Goal: Task Accomplishment & Management: Manage account settings

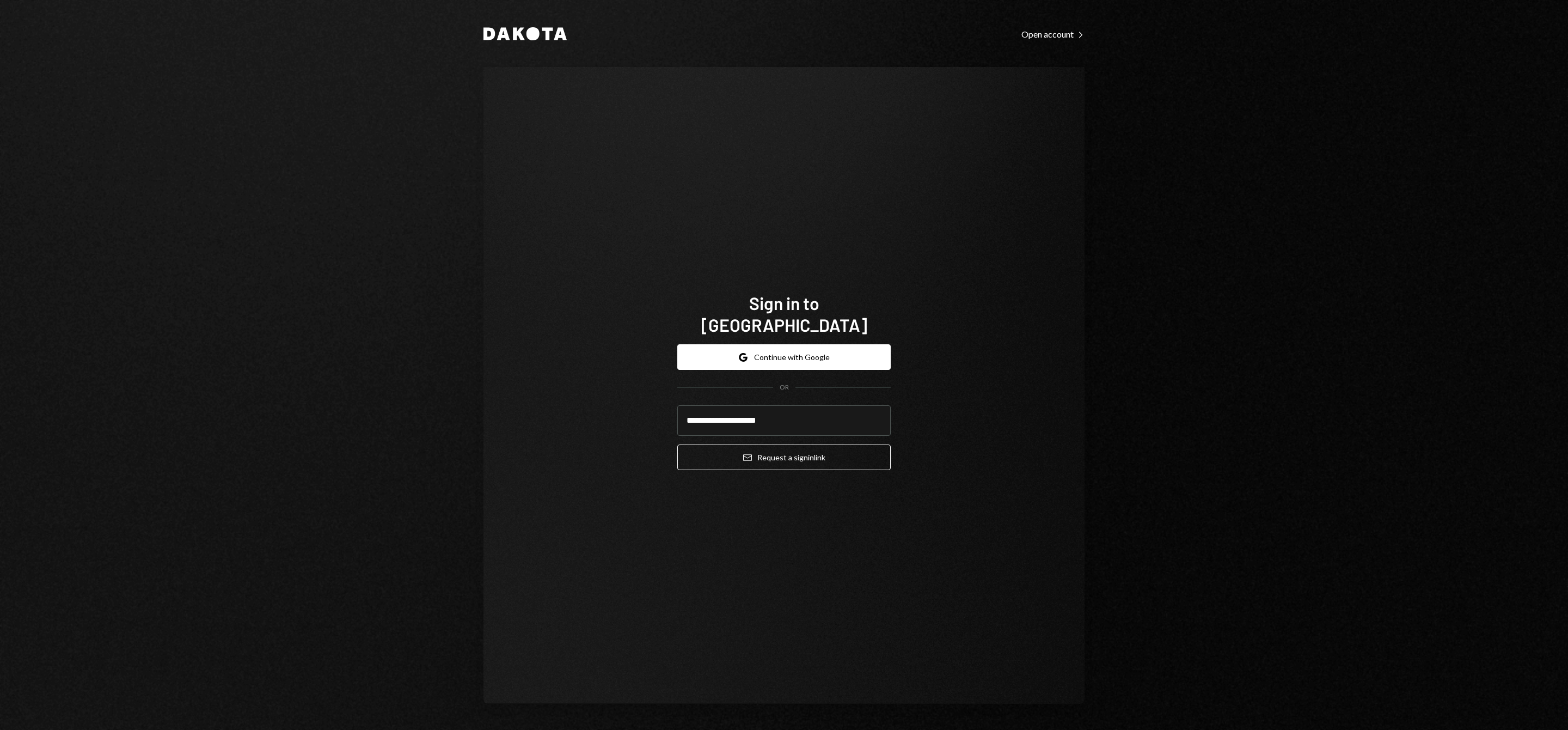
type input "**********"
click at [677, 444] on button "Email Request a sign in link" at bounding box center [784, 457] width 214 height 26
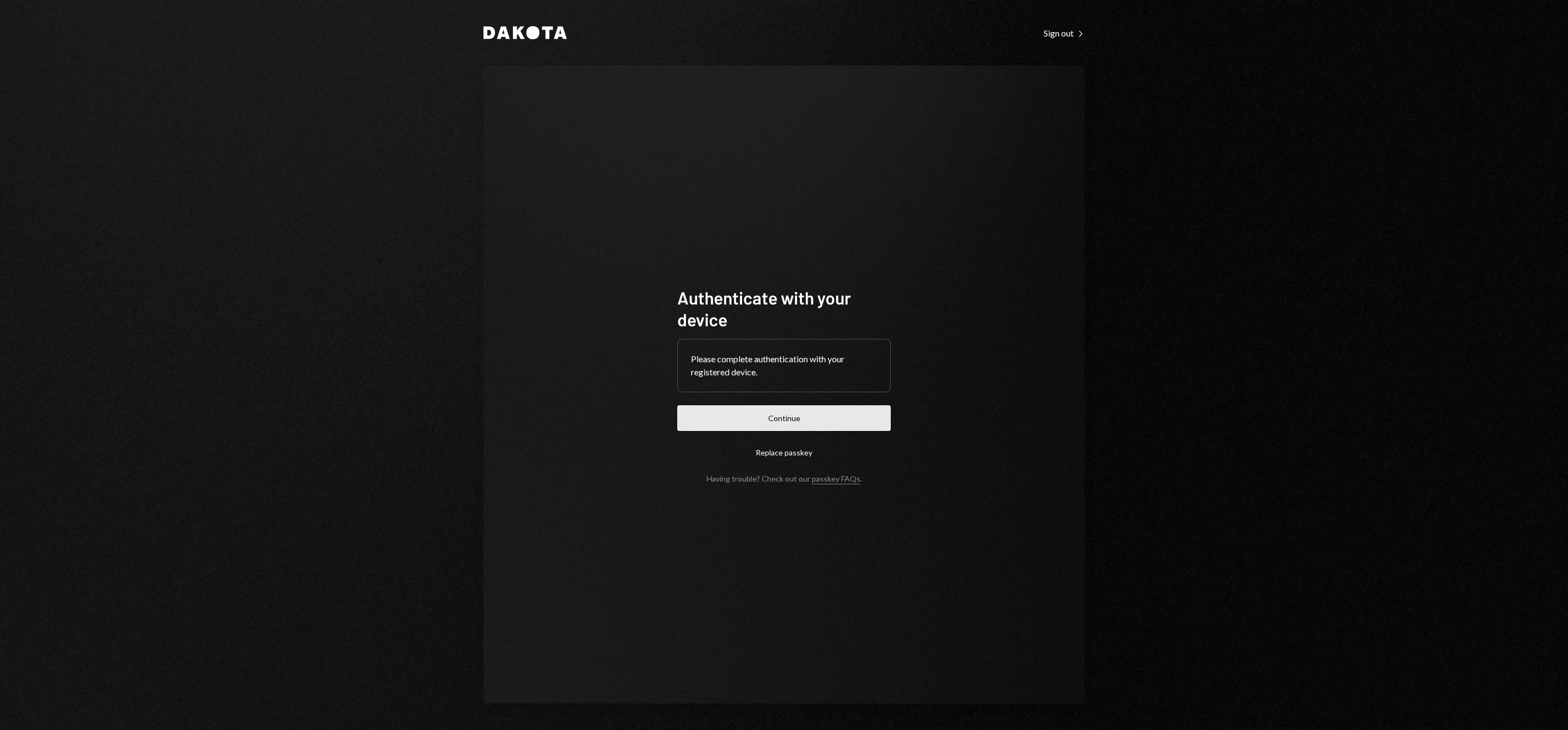
click at [691, 420] on button "Continue" at bounding box center [784, 418] width 214 height 26
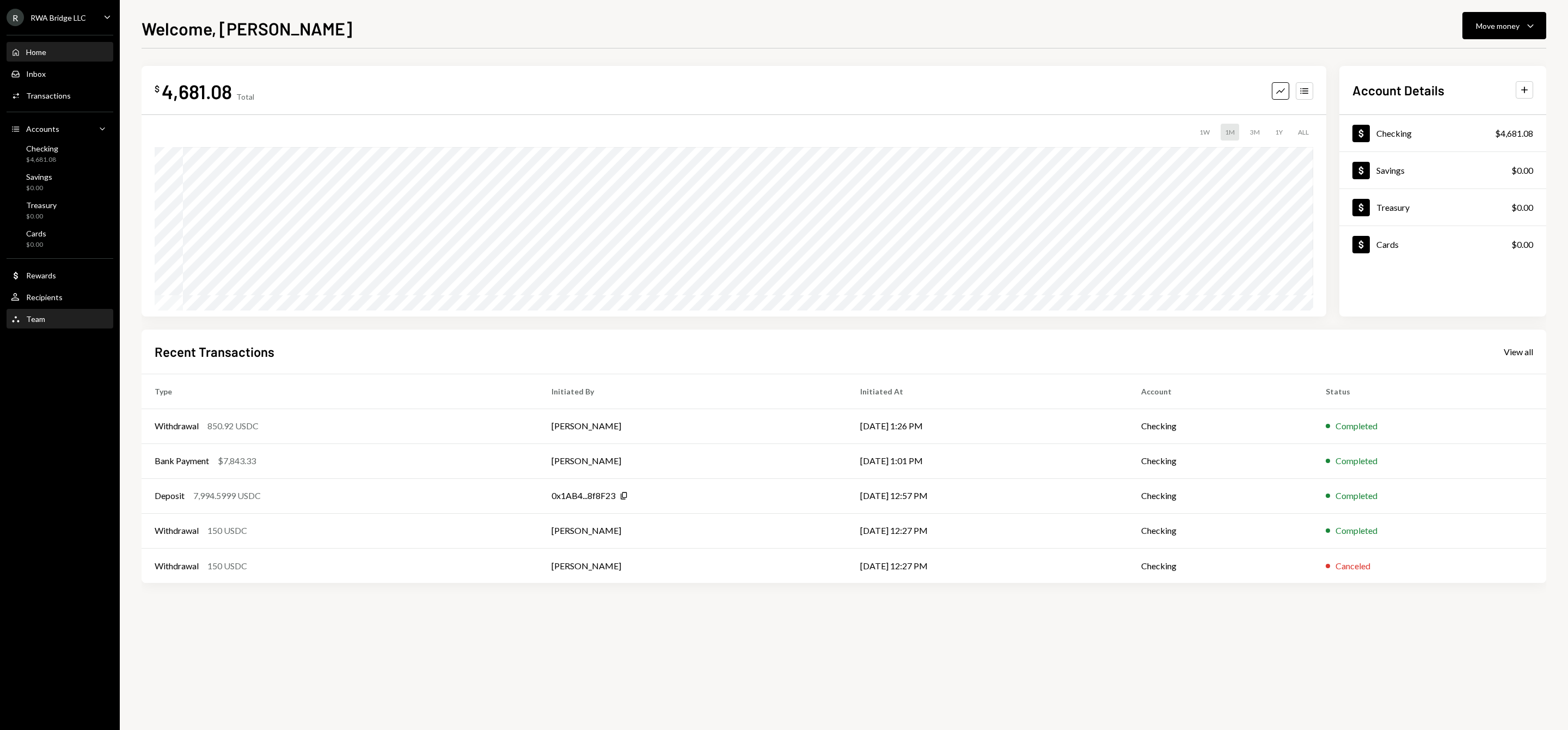
click at [38, 322] on div "Team" at bounding box center [35, 318] width 19 height 9
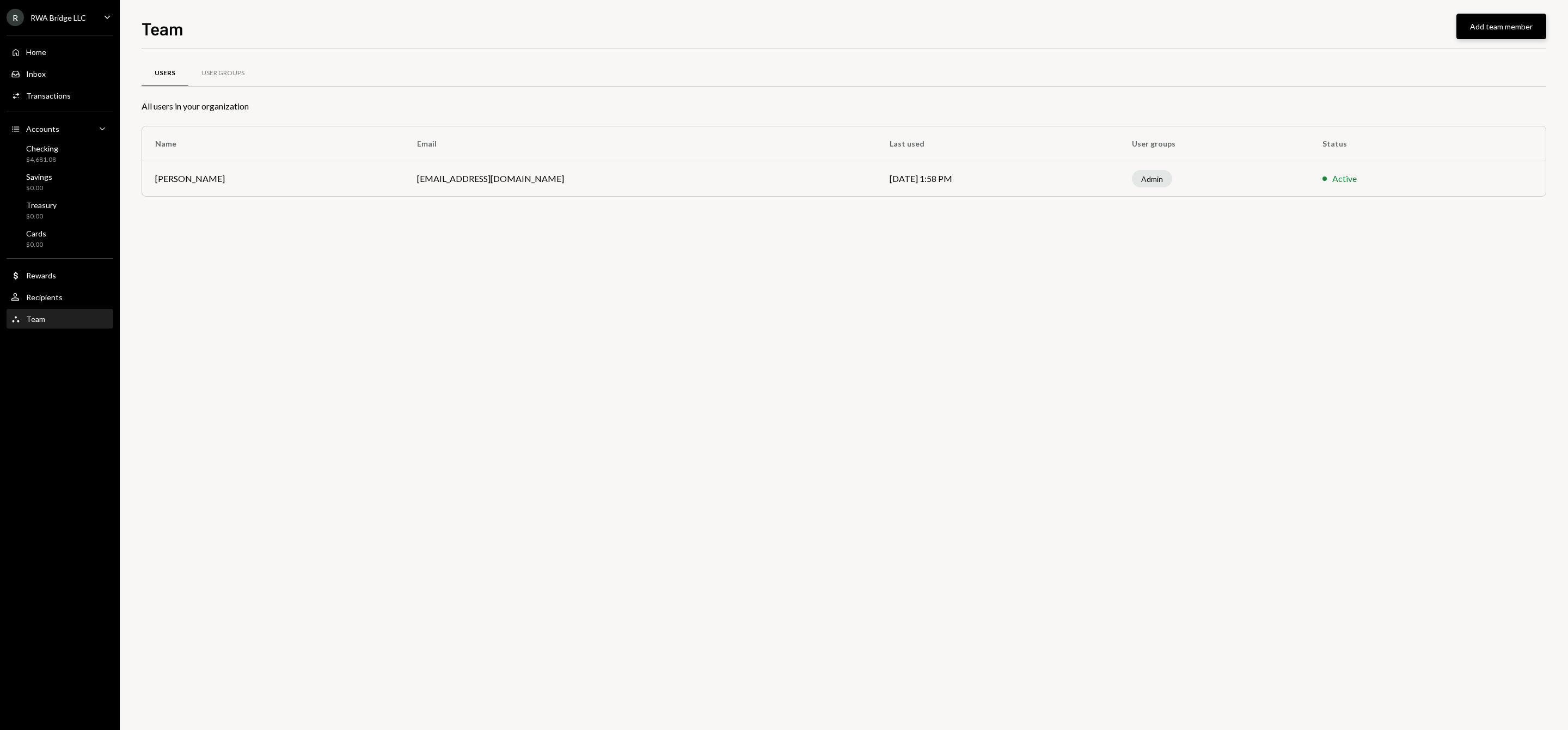
click at [1482, 33] on button "Add team member" at bounding box center [1502, 26] width 90 height 26
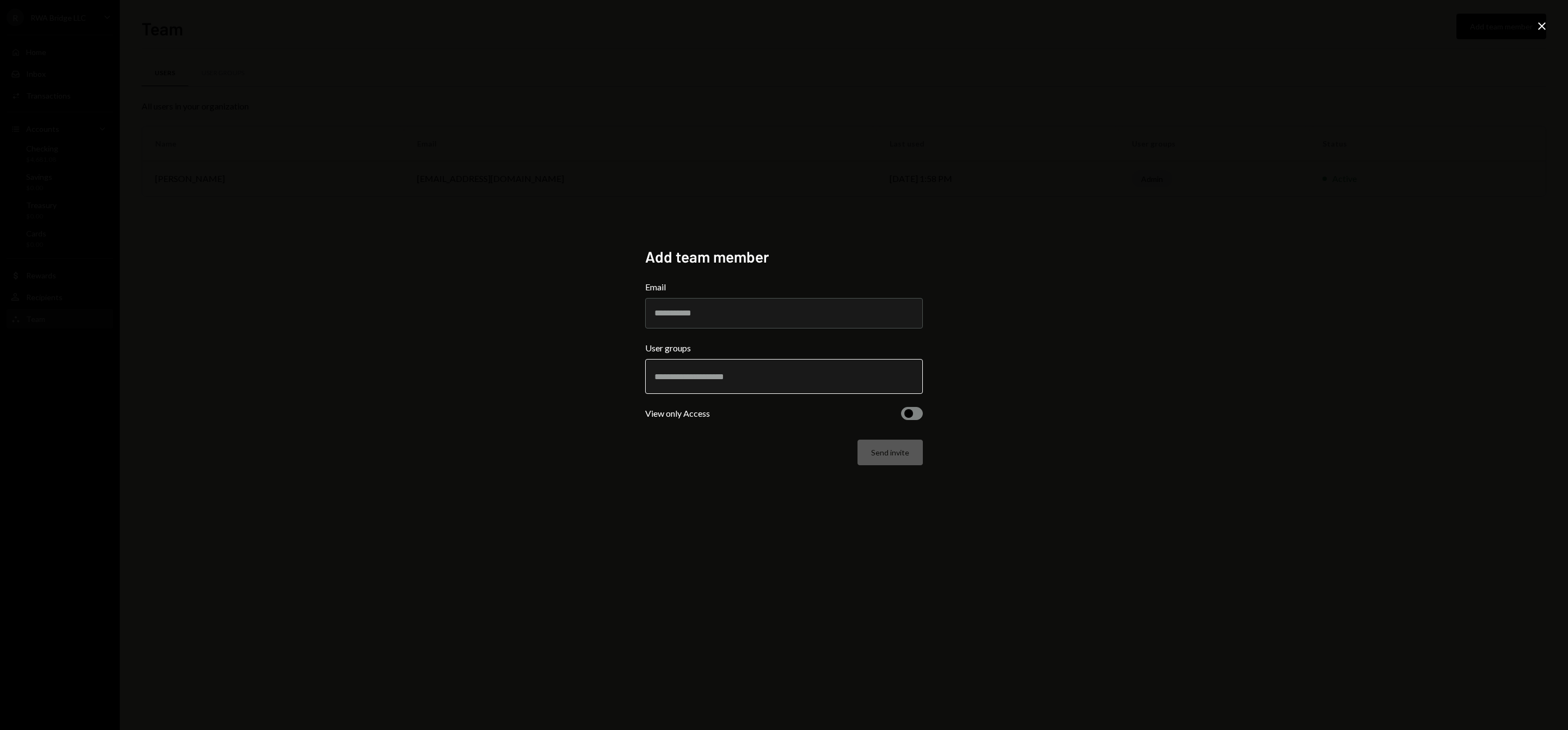
click at [708, 376] on input "text" at bounding box center [784, 376] width 259 height 10
click at [758, 261] on h2 "Add team member" at bounding box center [784, 256] width 278 height 21
click at [1544, 23] on icon at bounding box center [1542, 26] width 8 height 8
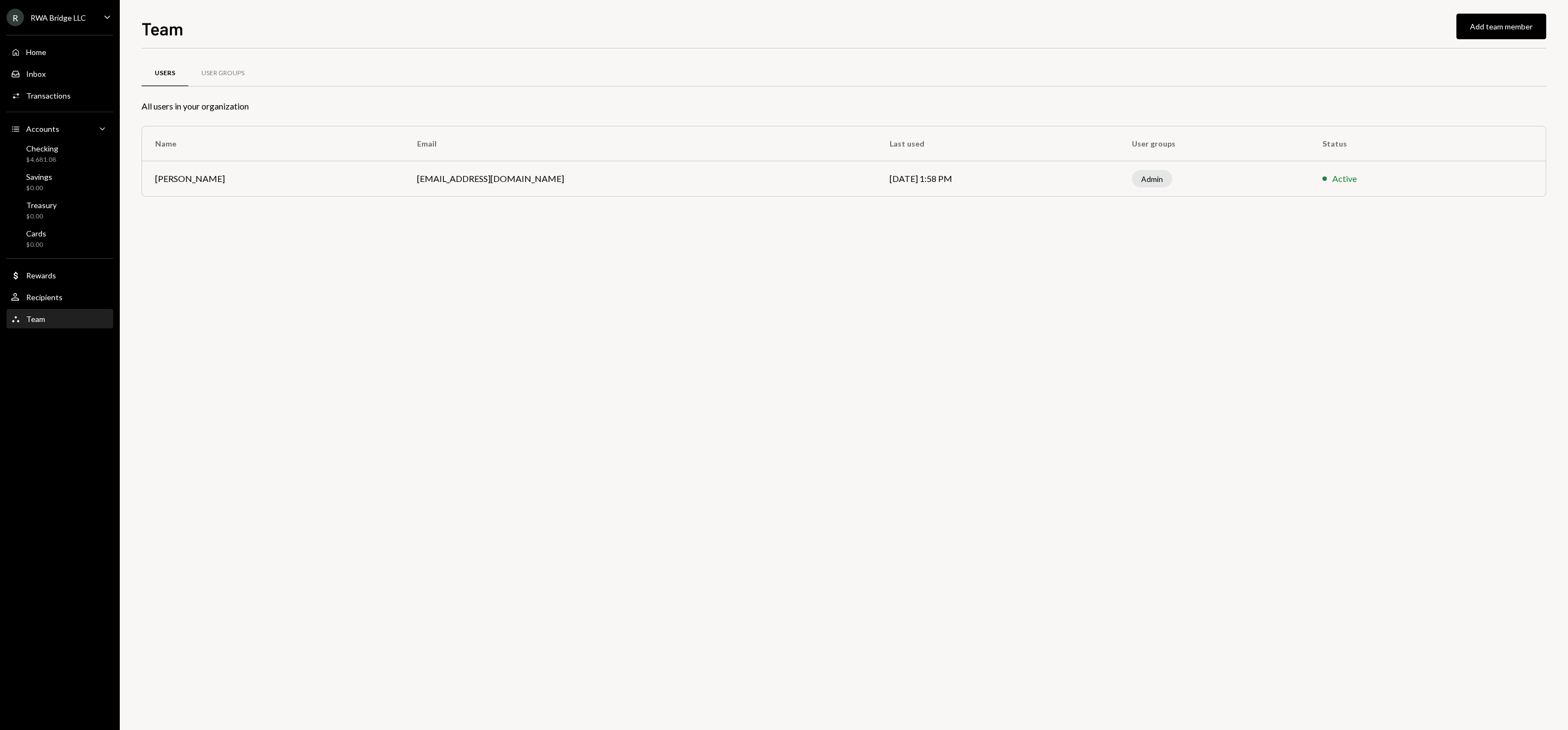
click at [587, 210] on div "Users User Groups All users in your organization Name Email Last used User grou…" at bounding box center [844, 142] width 1405 height 152
click at [586, 181] on td "[EMAIL_ADDRESS][DOMAIN_NAME]" at bounding box center [640, 178] width 472 height 35
click at [1247, 168] on td "Admin" at bounding box center [1214, 178] width 191 height 35
click at [1530, 23] on button "Add team member" at bounding box center [1502, 26] width 90 height 26
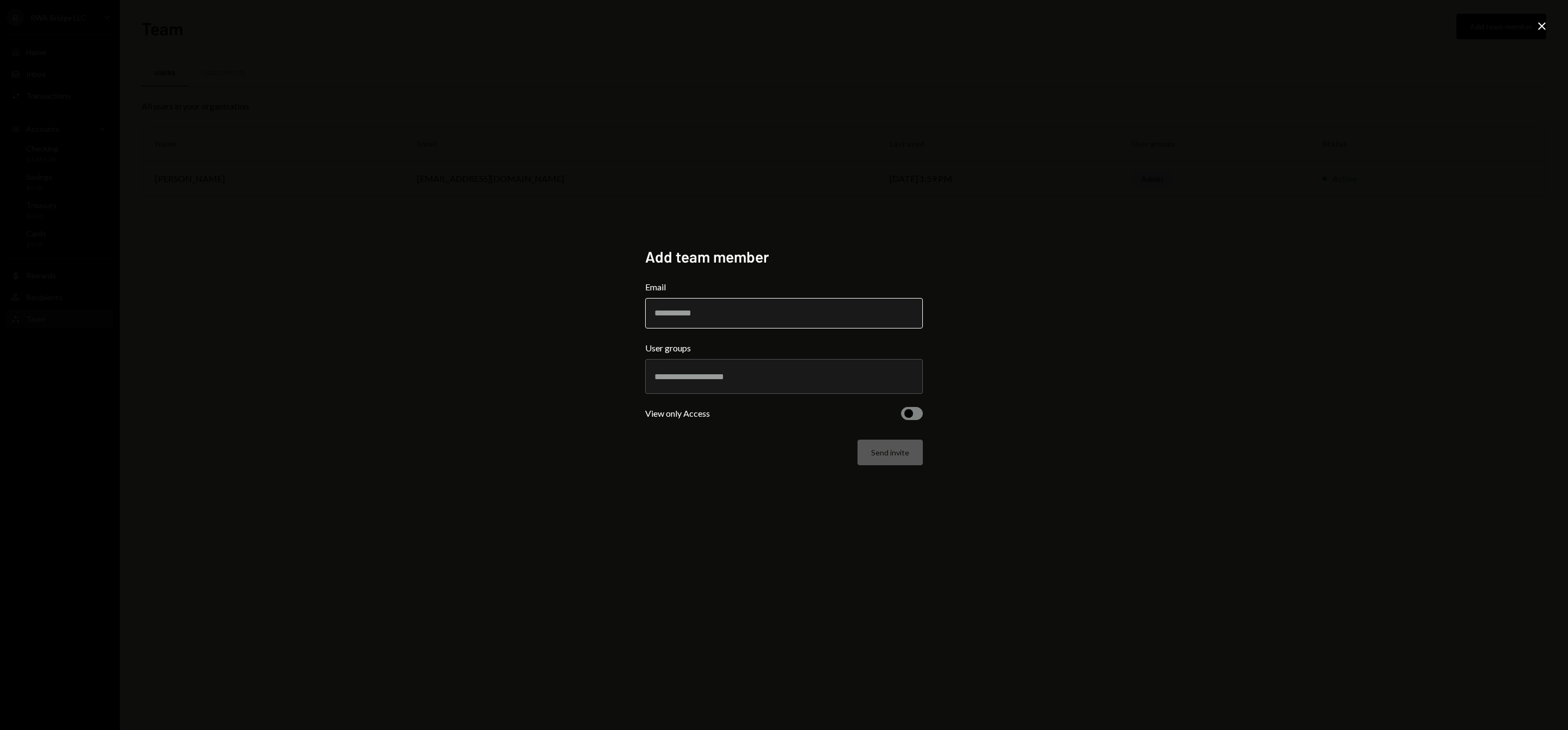
click at [771, 309] on input "Email" at bounding box center [784, 313] width 278 height 30
type input "**********"
click at [768, 379] on input "text" at bounding box center [784, 376] width 259 height 10
click at [749, 416] on li "Admin" at bounding box center [784, 416] width 268 height 30
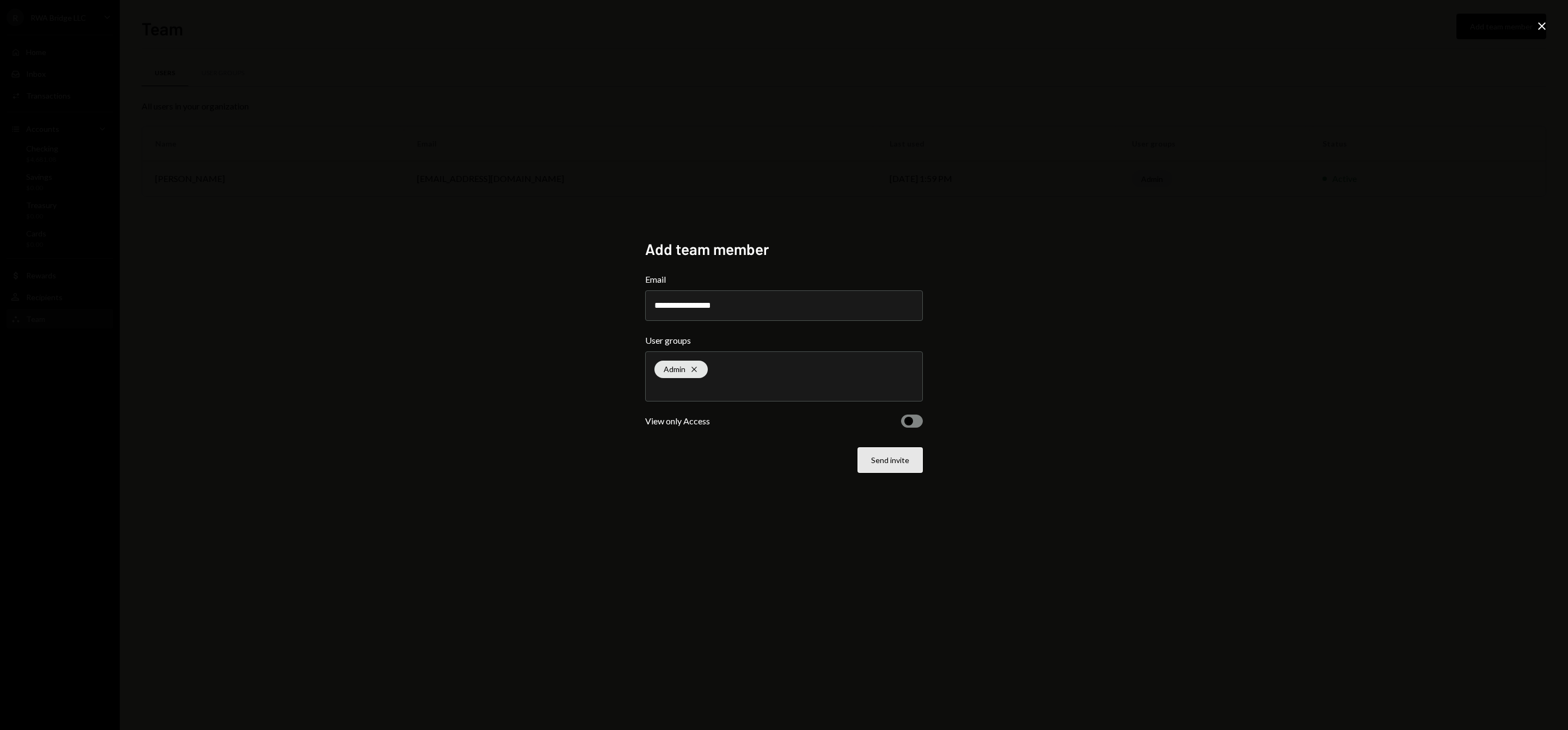
click at [880, 458] on button "Send invite" at bounding box center [890, 460] width 65 height 26
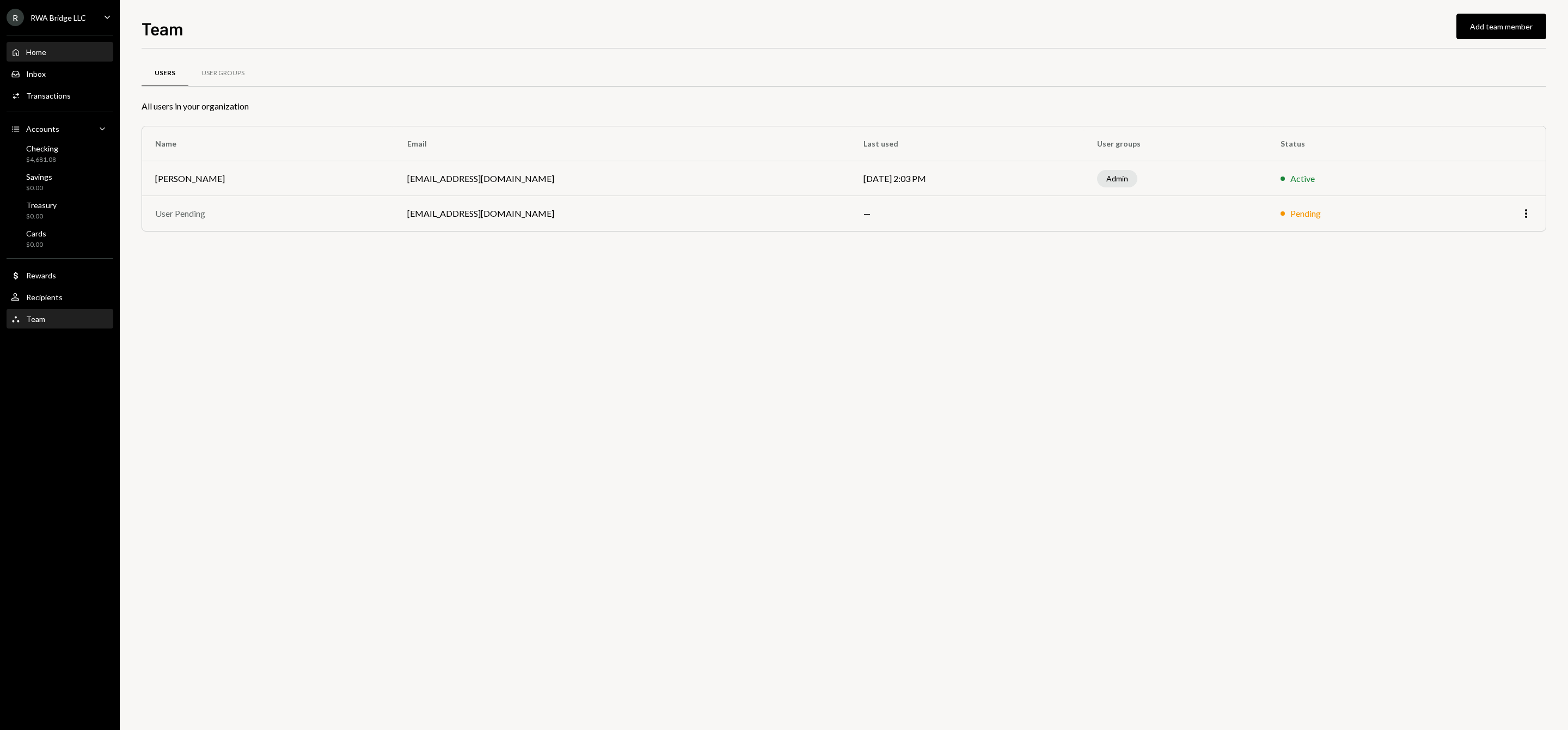
click at [89, 61] on div "Home Home" at bounding box center [60, 52] width 98 height 18
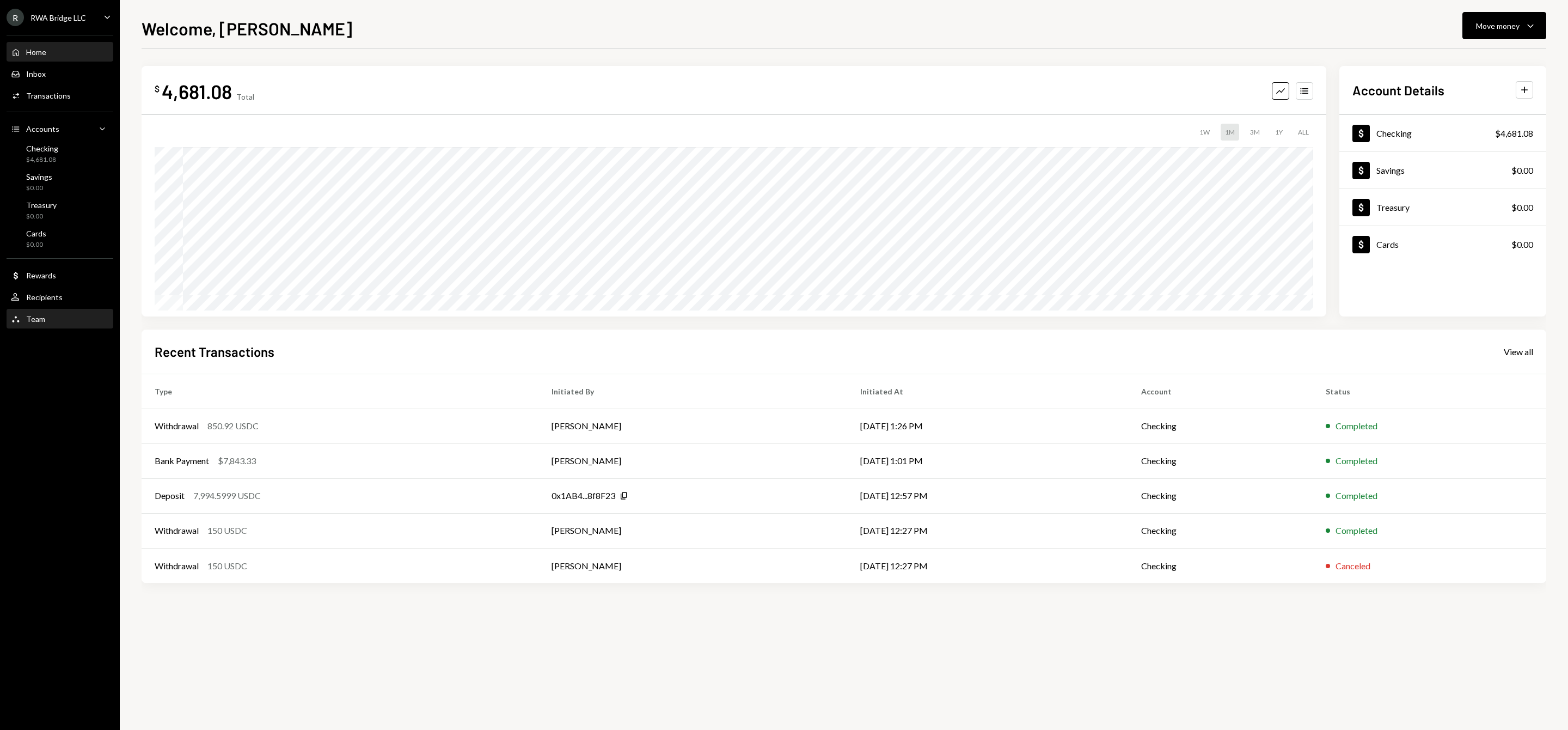
click at [63, 323] on div "Team Team" at bounding box center [60, 319] width 98 height 10
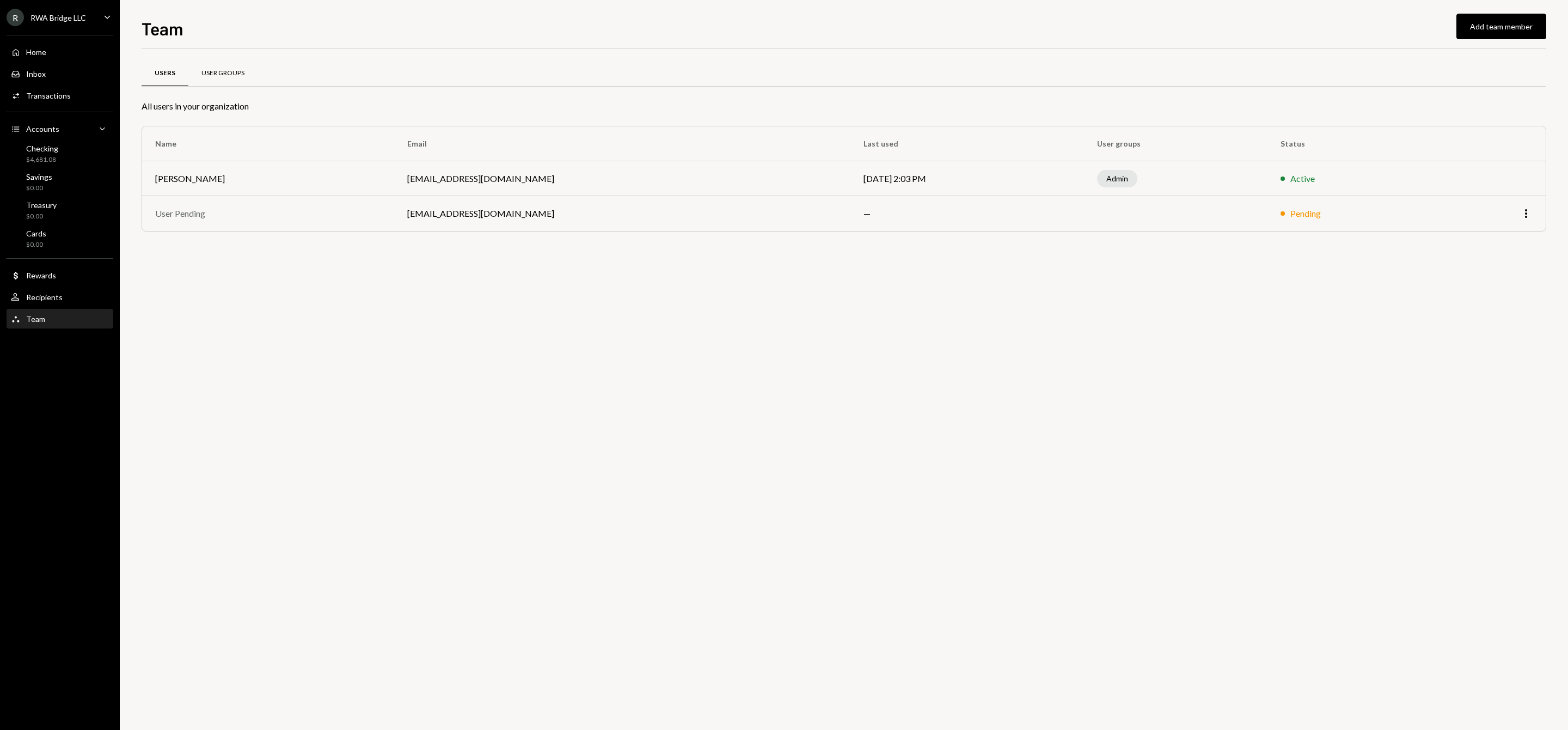
click at [250, 77] on div "User Groups" at bounding box center [223, 73] width 69 height 26
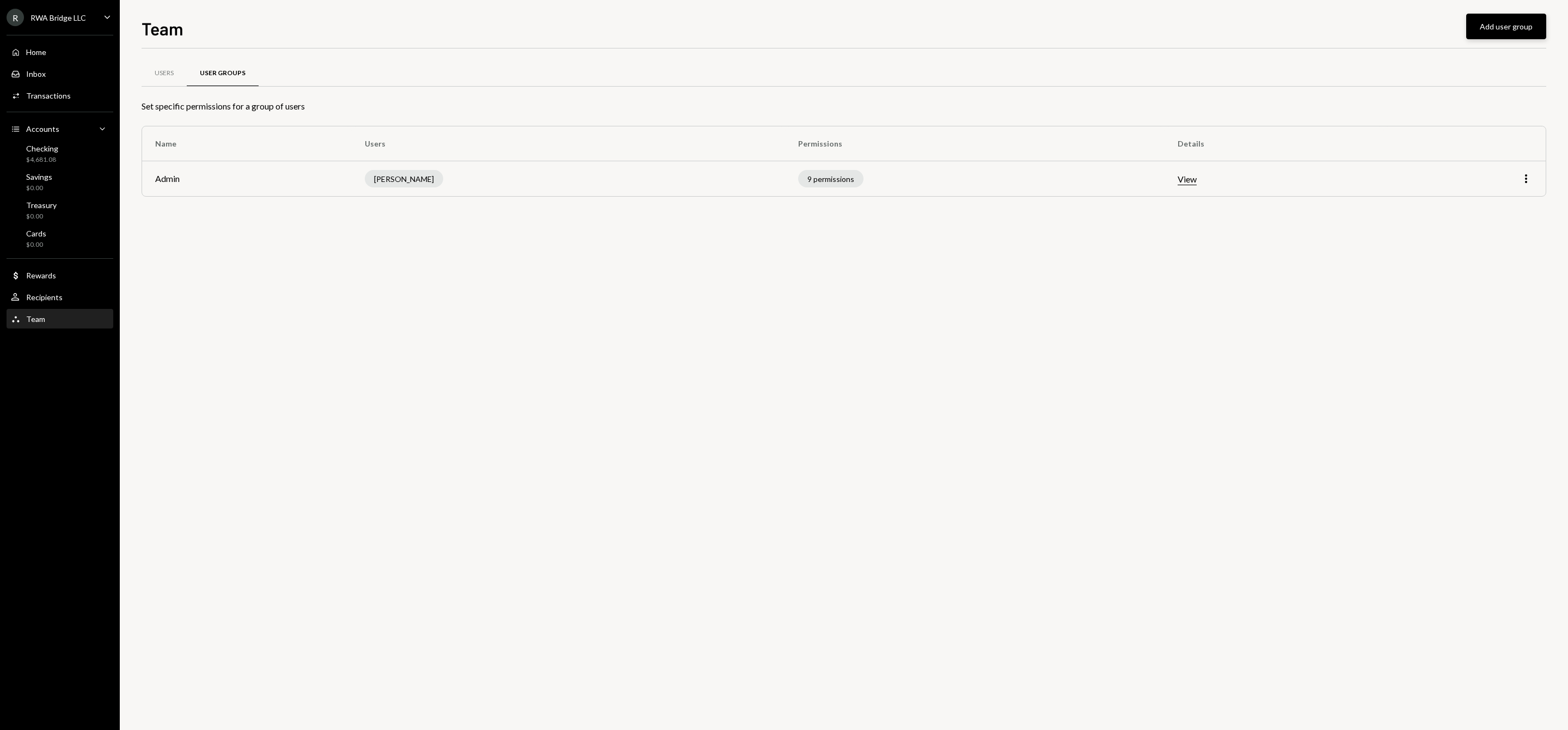
click at [1490, 27] on button "Add user group" at bounding box center [1506, 26] width 80 height 26
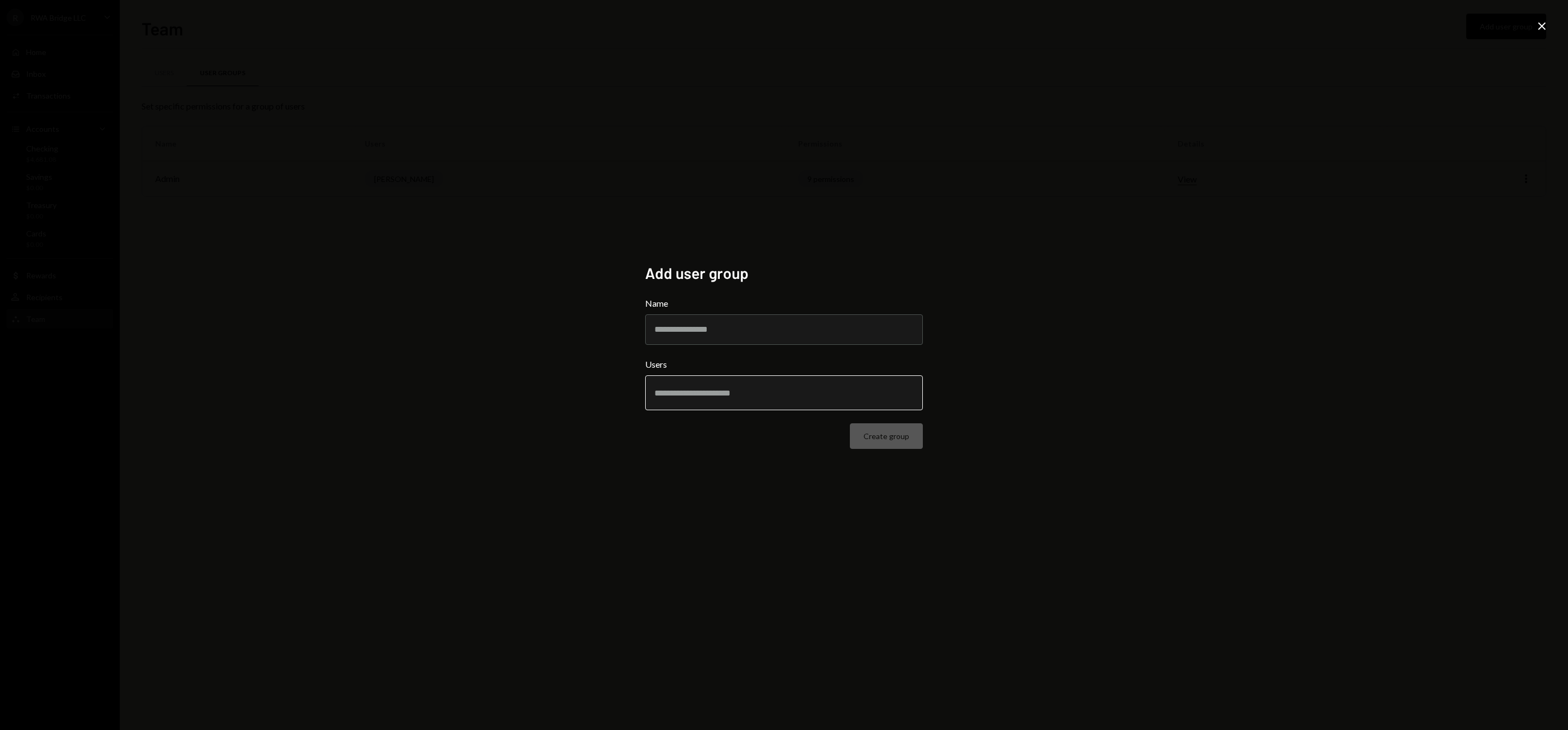
click at [763, 395] on input "text" at bounding box center [784, 393] width 259 height 10
click at [740, 333] on input "Name" at bounding box center [784, 329] width 278 height 30
click at [1538, 29] on icon "Close" at bounding box center [1541, 26] width 13 height 13
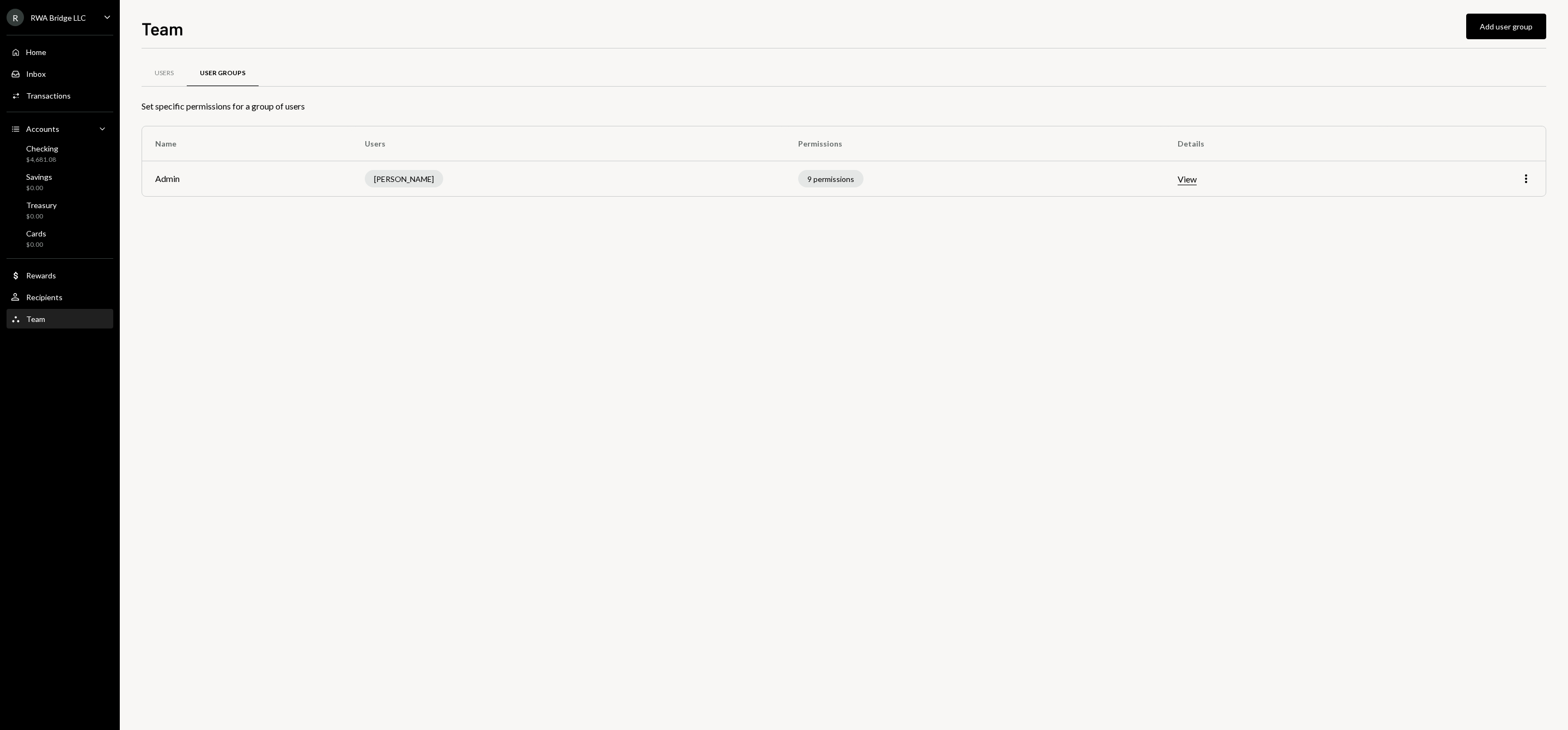
click at [921, 178] on td "9 permissions" at bounding box center [975, 178] width 379 height 35
click at [1484, 21] on button "Add user group" at bounding box center [1506, 26] width 80 height 26
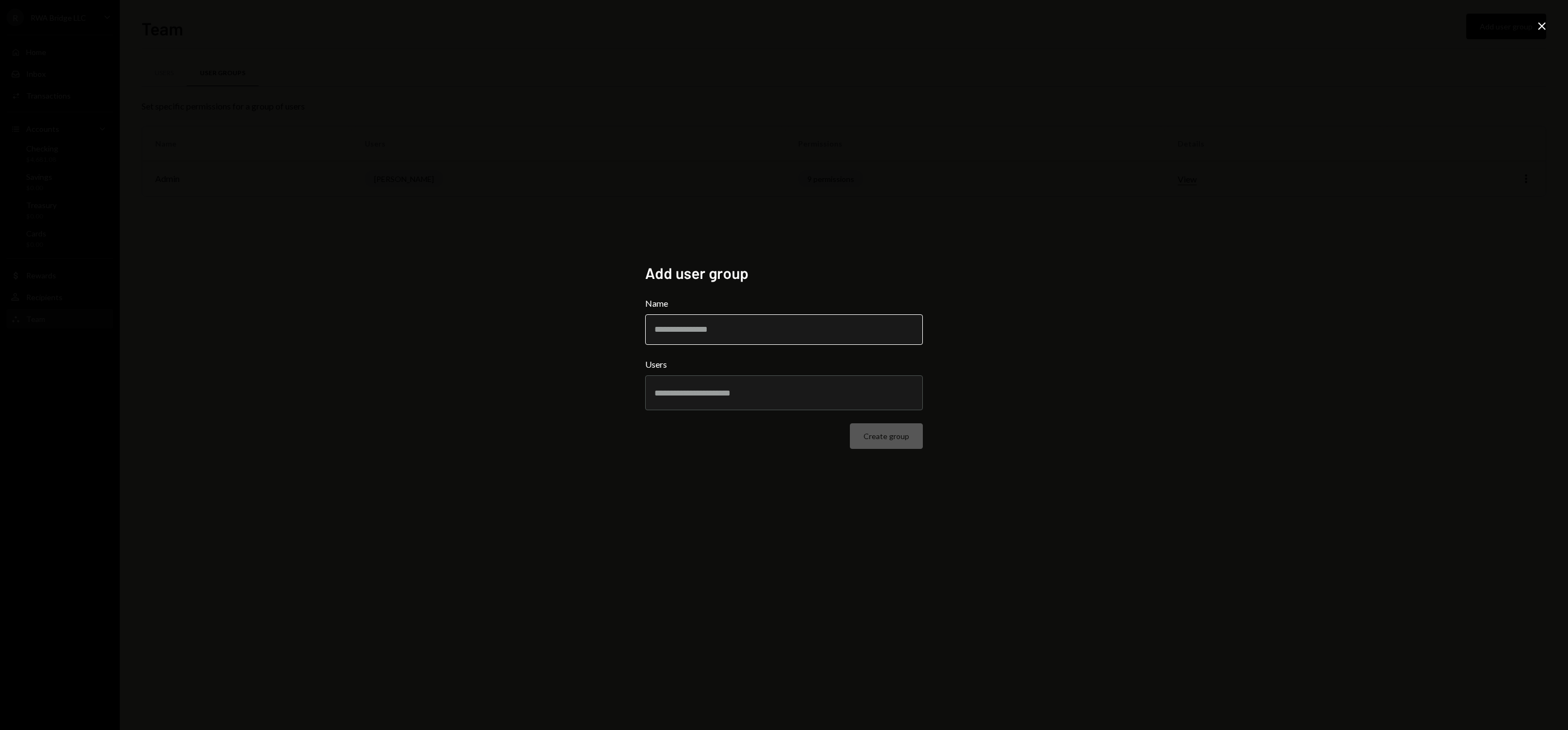
click at [755, 331] on input "Name" at bounding box center [784, 329] width 278 height 30
type input "**********"
click at [872, 435] on button "Create group" at bounding box center [886, 436] width 73 height 26
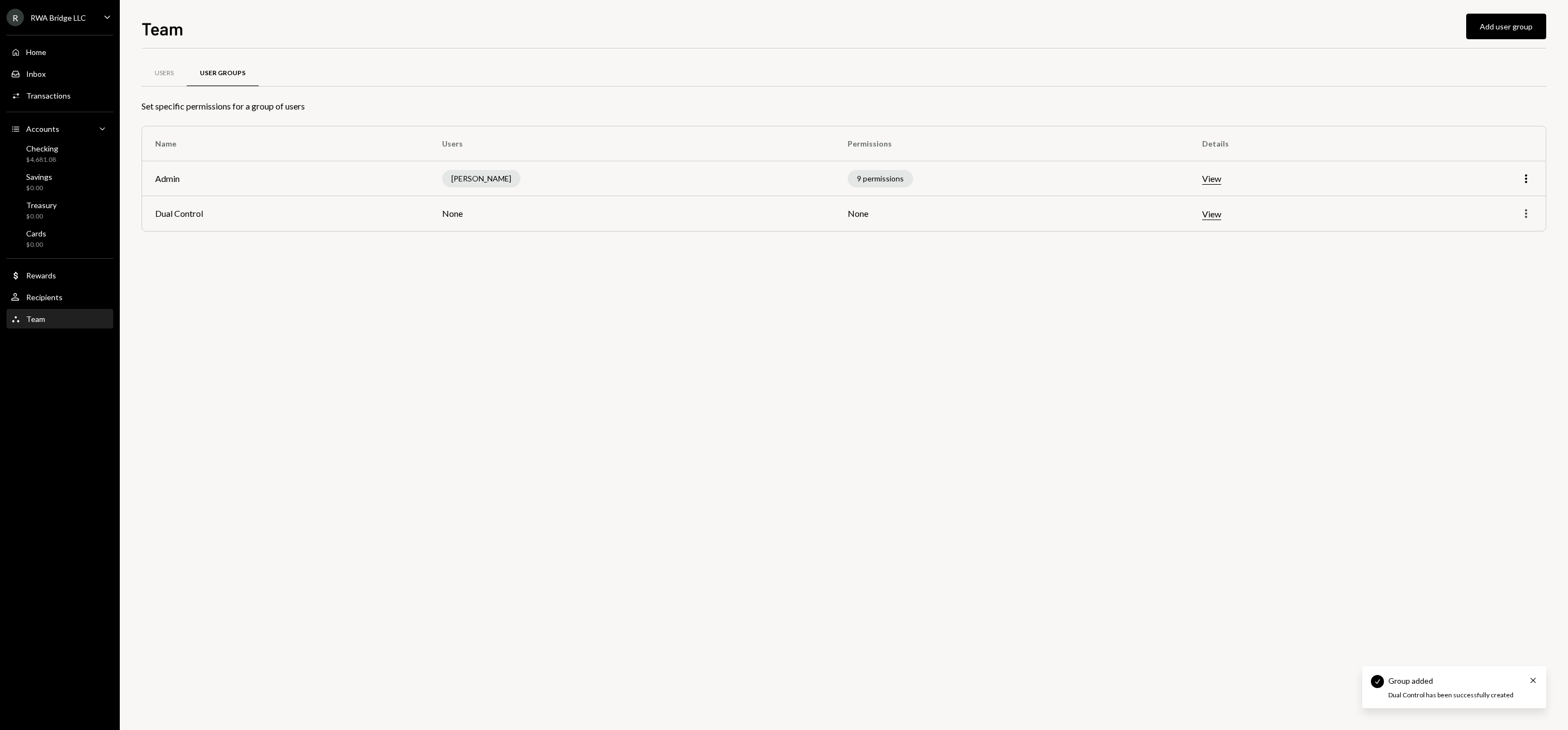
click at [1530, 210] on icon "More" at bounding box center [1525, 213] width 13 height 13
click at [1503, 234] on div "Edit" at bounding box center [1500, 236] width 54 height 19
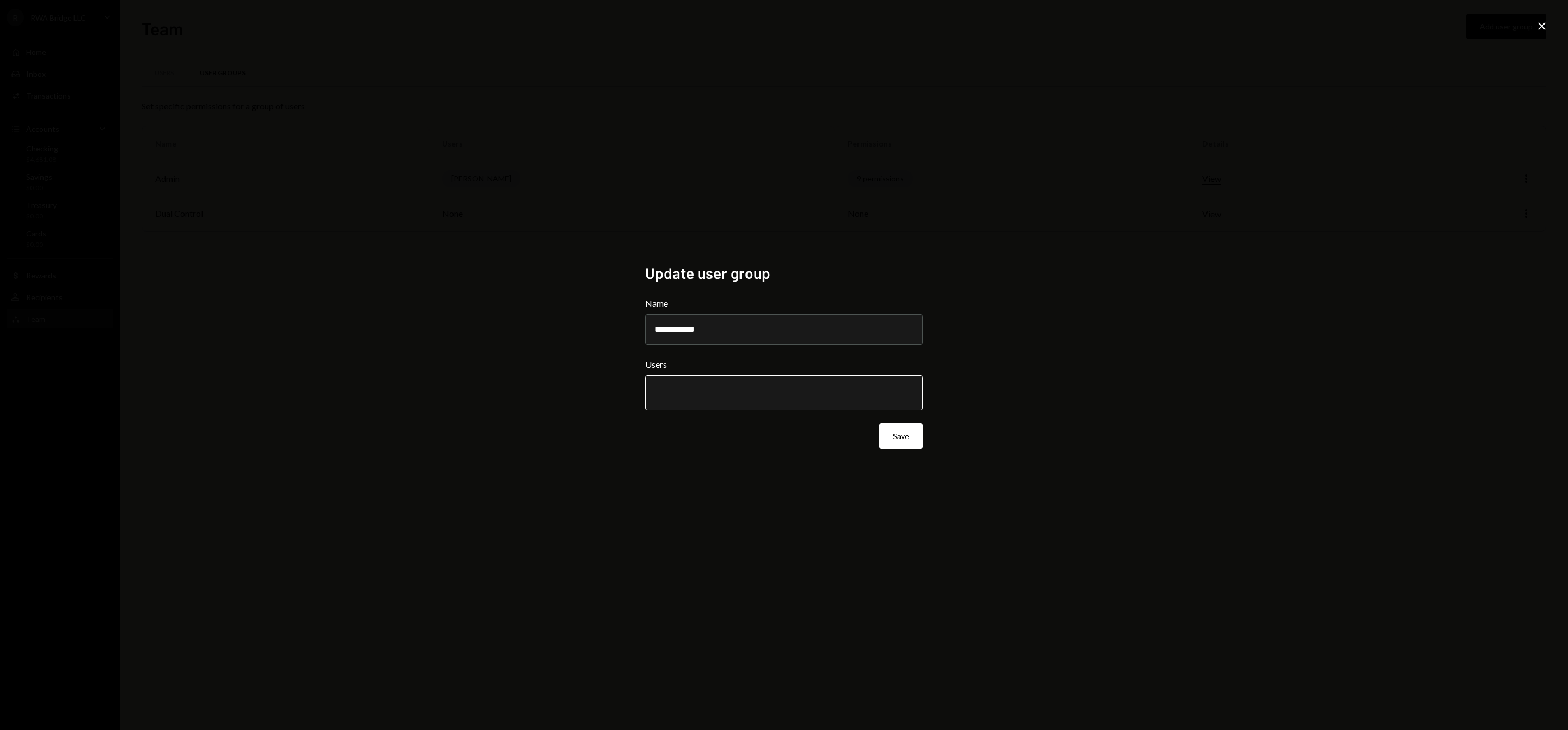
click at [771, 396] on input "text" at bounding box center [784, 393] width 259 height 10
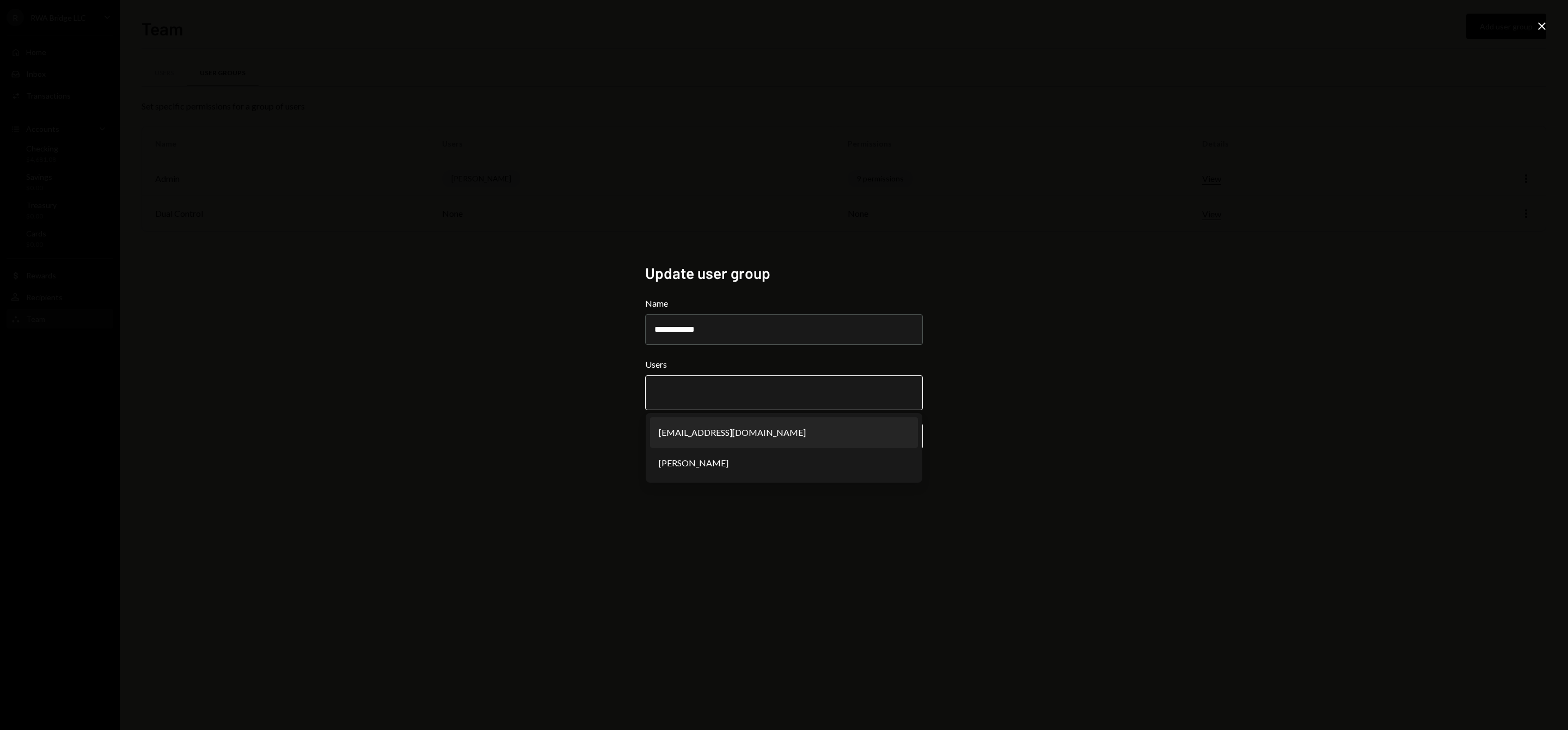
click at [766, 431] on li "[EMAIL_ADDRESS][DOMAIN_NAME]" at bounding box center [784, 432] width 268 height 30
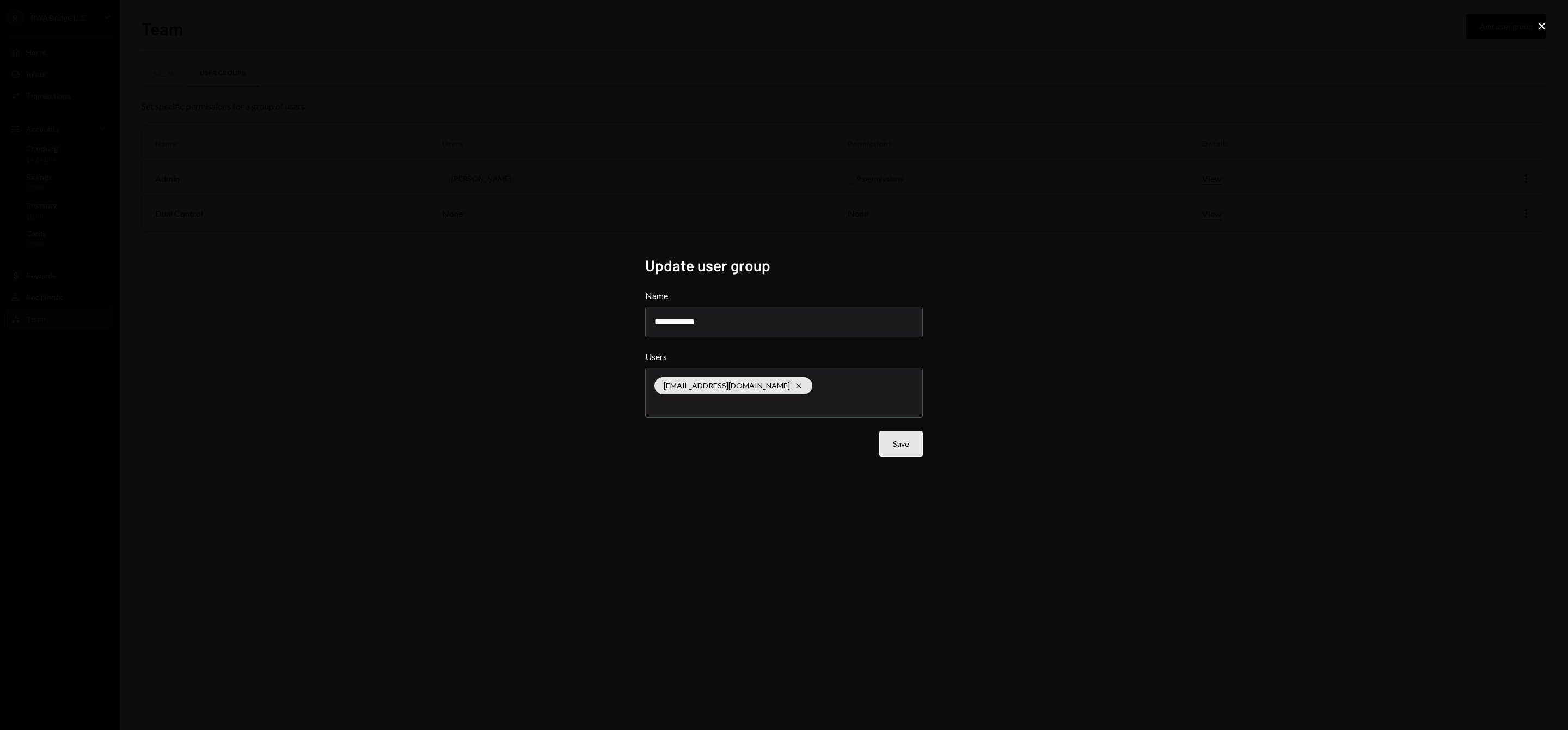
click at [886, 452] on button "Save" at bounding box center [901, 444] width 44 height 26
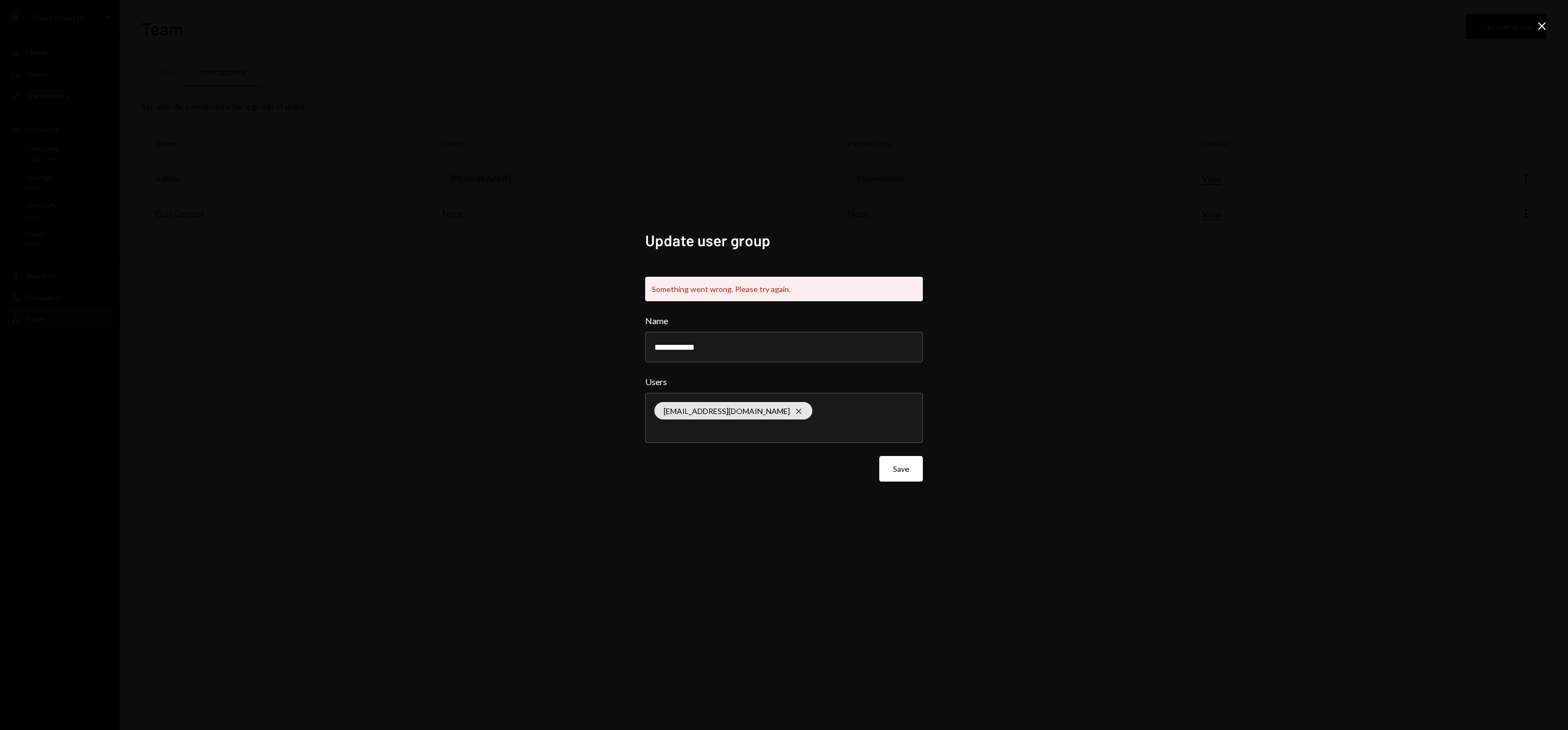
click at [1545, 21] on icon "Close" at bounding box center [1541, 26] width 13 height 13
